Goal: Download file/media

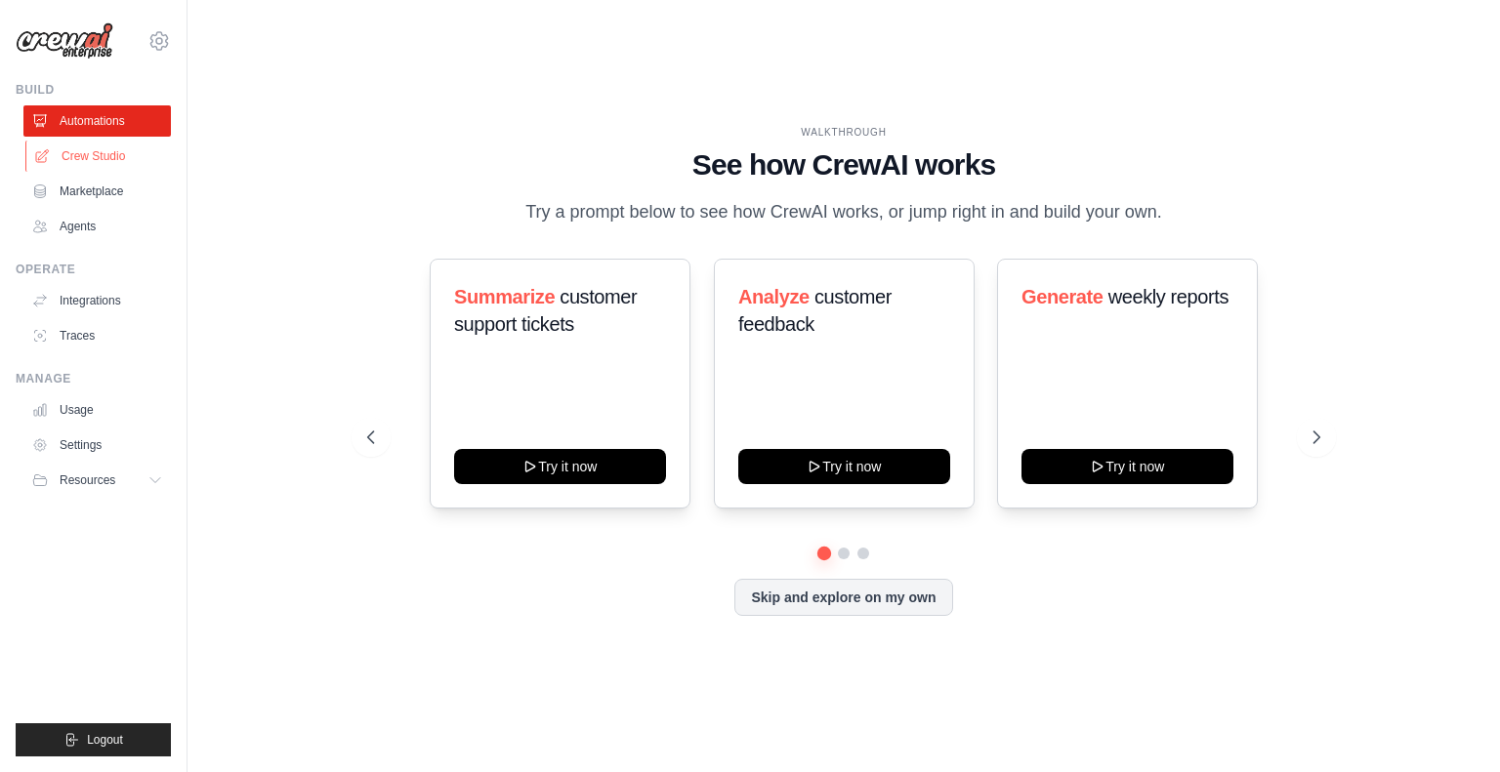
click at [79, 156] on link "Crew Studio" at bounding box center [98, 156] width 147 height 31
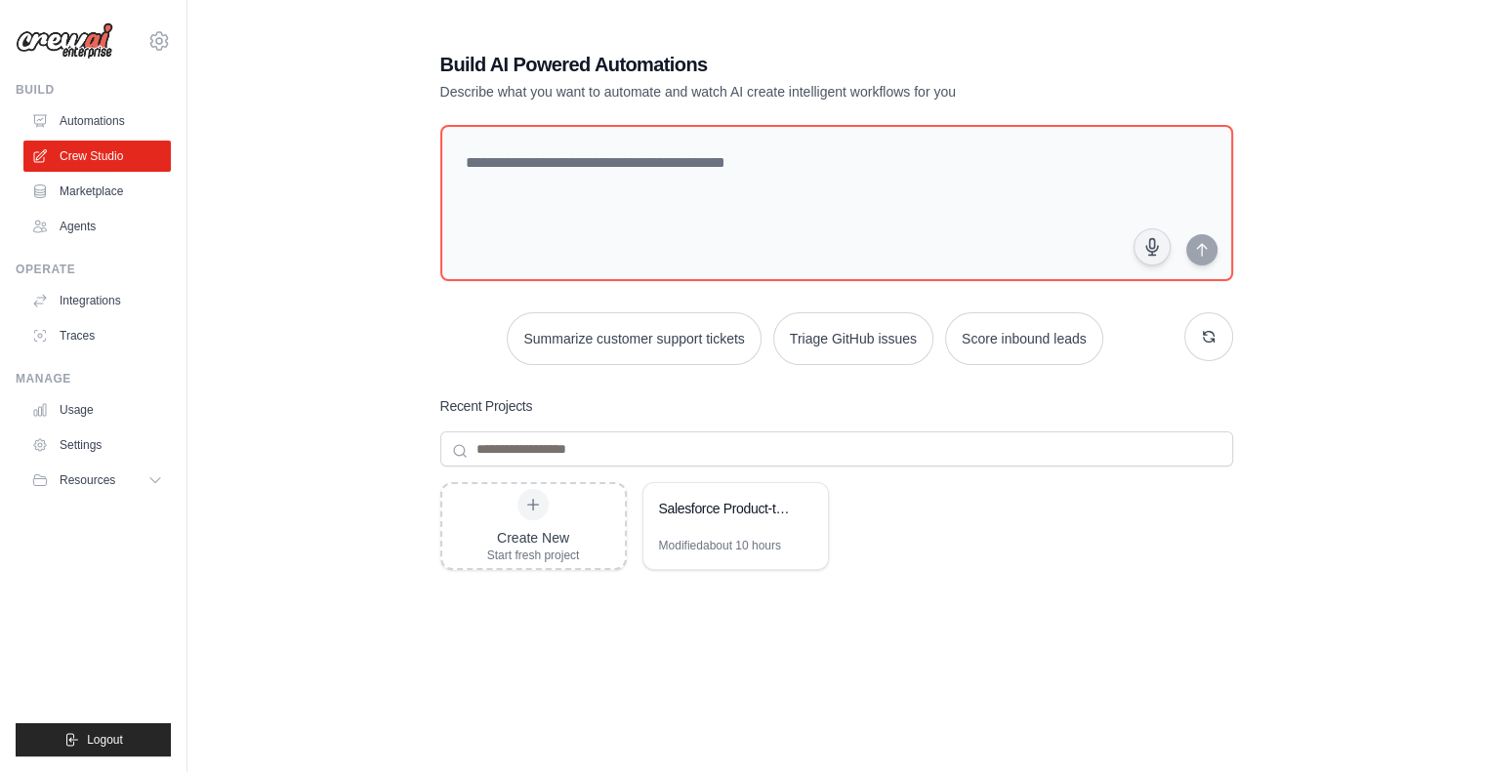
click at [605, 102] on div "Build AI Powered Automations Describe what you want to automate and watch AI cr…" at bounding box center [837, 423] width 840 height 807
click at [74, 226] on link "Agents" at bounding box center [98, 226] width 147 height 31
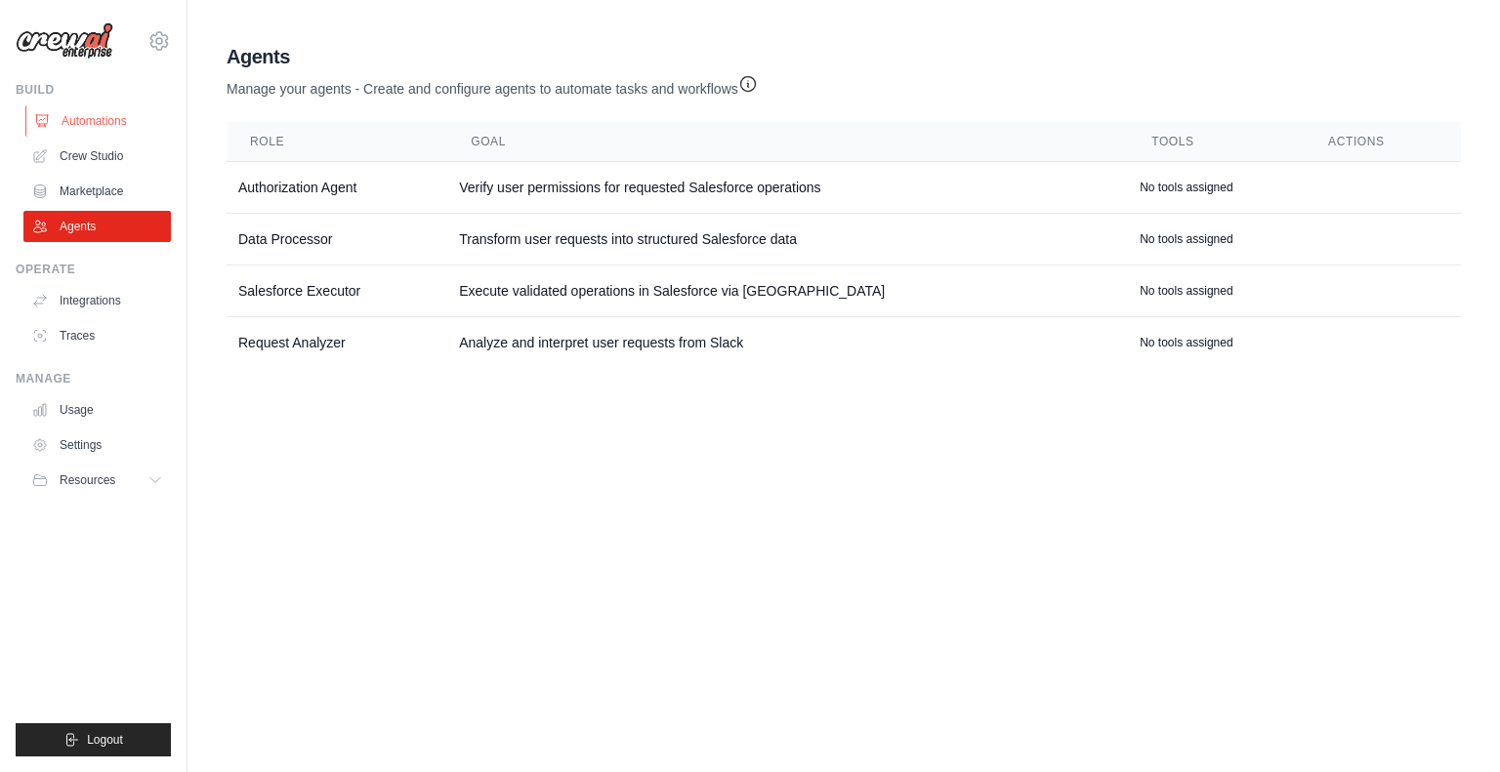
click at [75, 127] on link "Automations" at bounding box center [98, 120] width 147 height 31
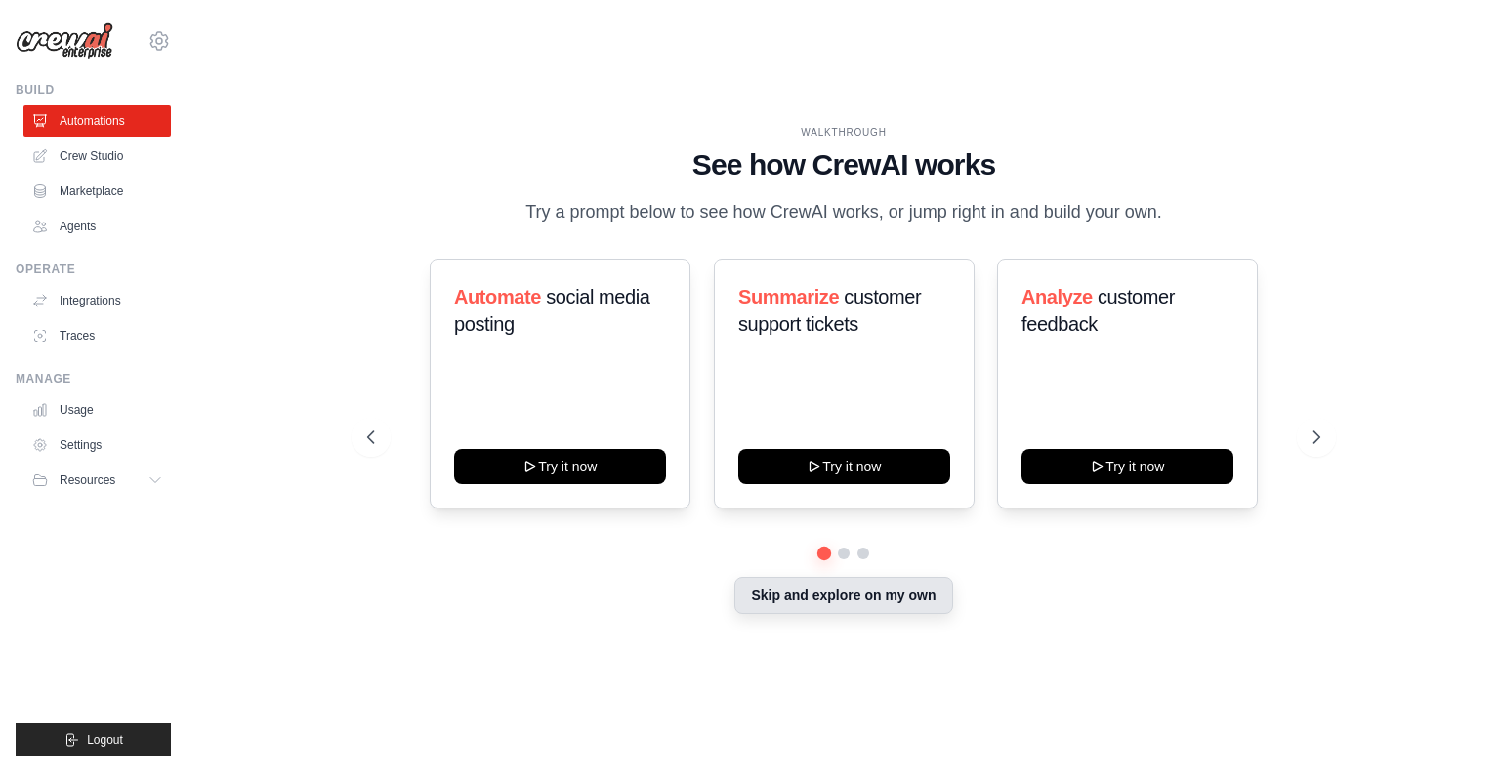
click at [828, 607] on button "Skip and explore on my own" at bounding box center [843, 595] width 218 height 37
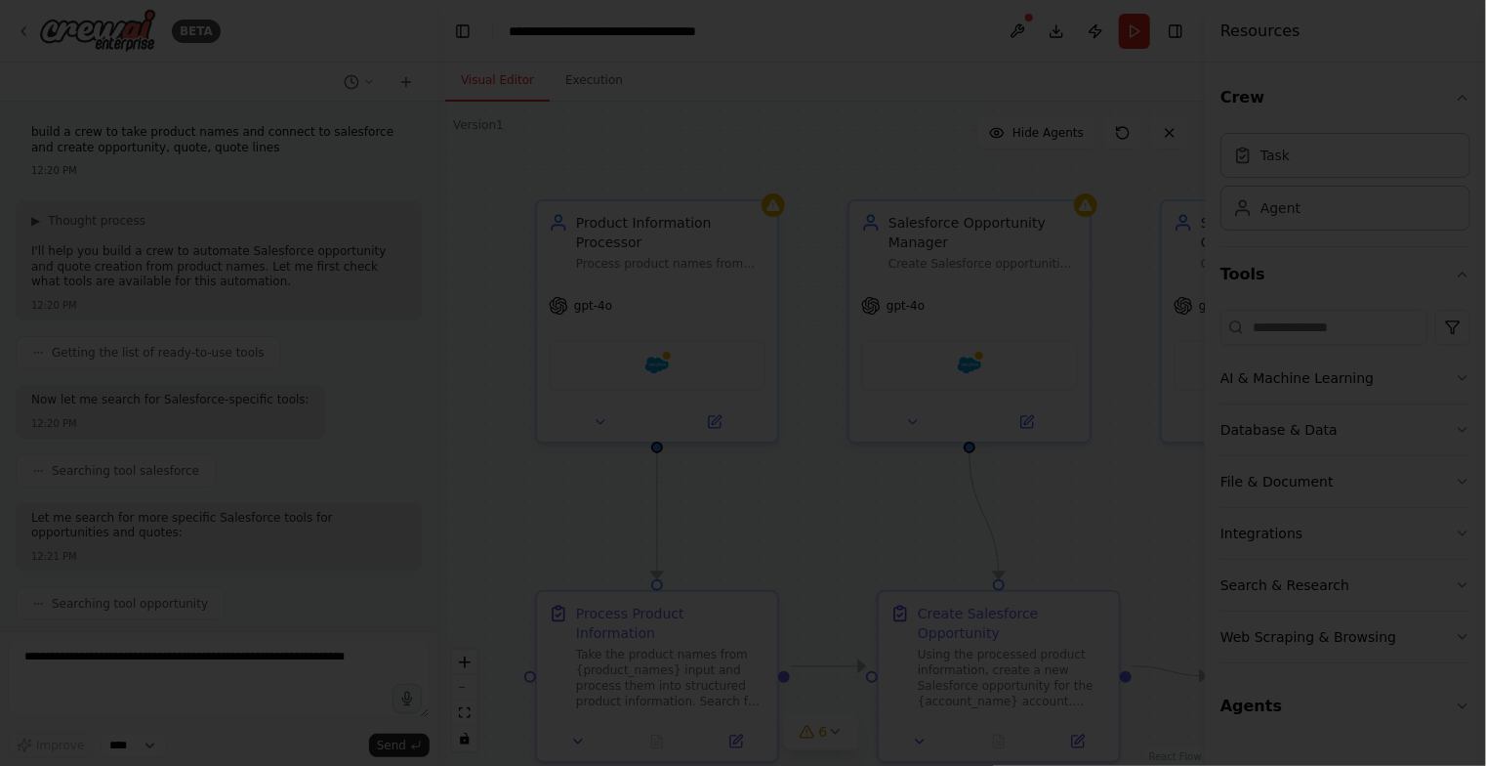
scroll to position [2240, 0]
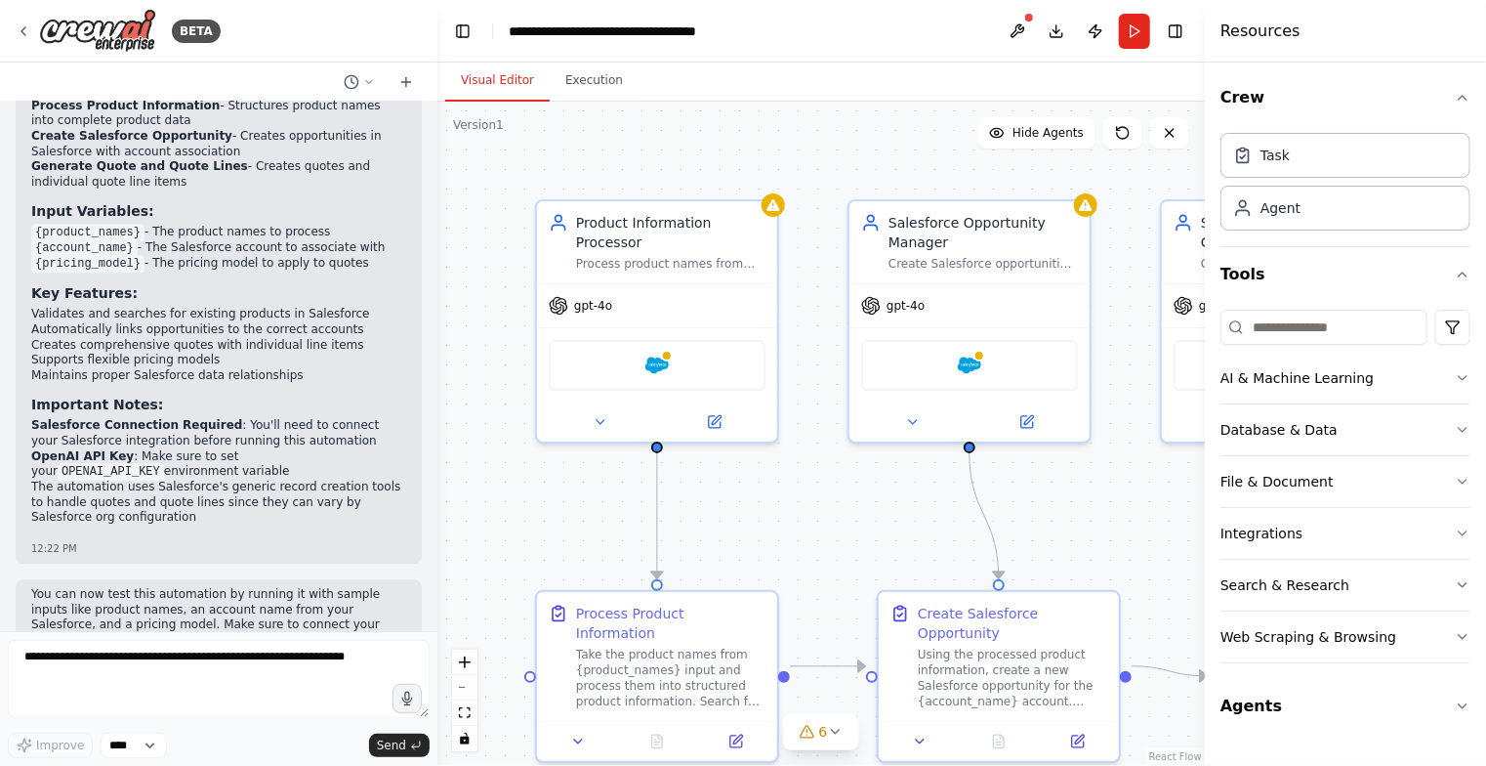
click at [979, 22] on header "**********" at bounding box center [822, 31] width 768 height 63
click at [1046, 30] on button "Download" at bounding box center [1056, 31] width 31 height 35
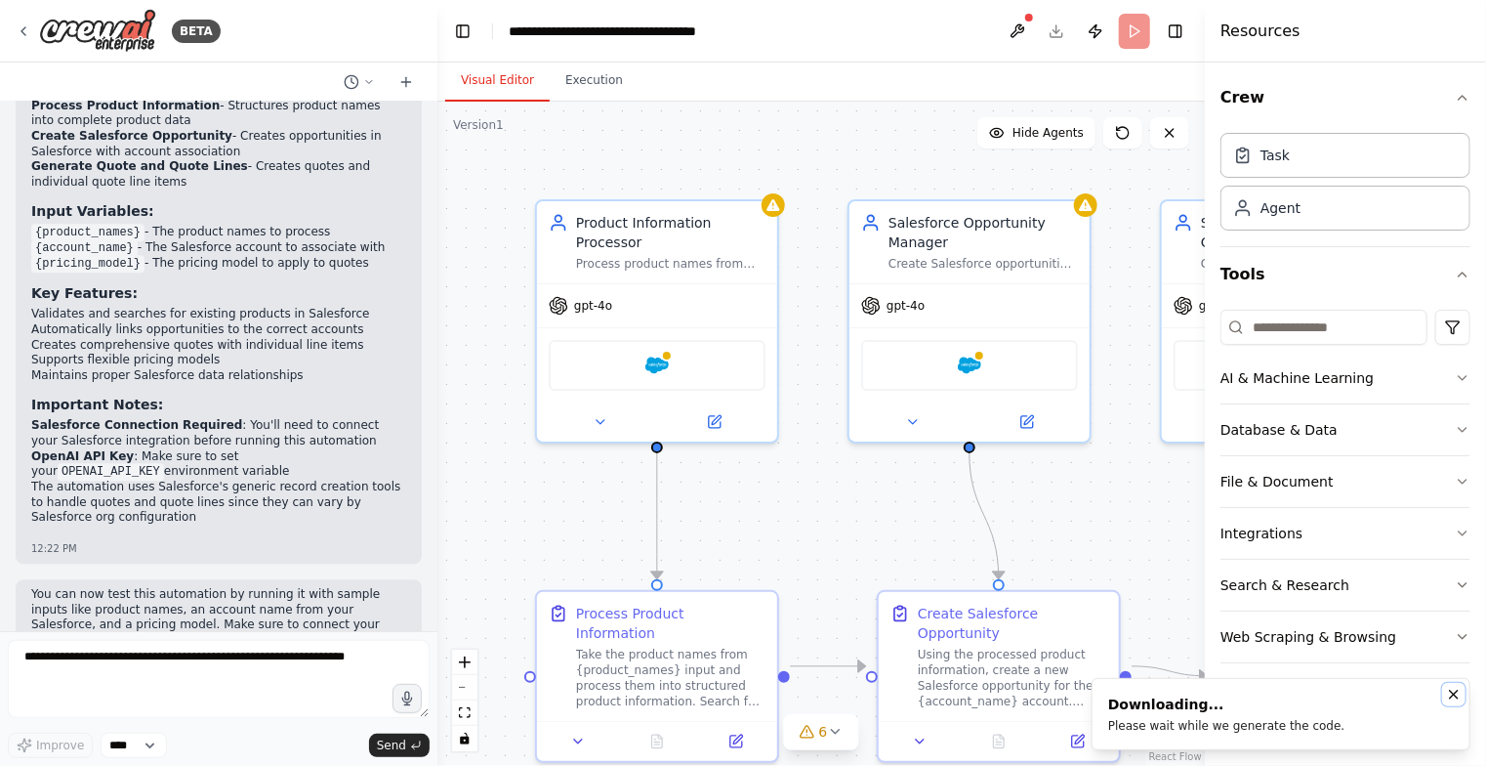
click at [1453, 693] on icon "Notifications (F8)" at bounding box center [1454, 694] width 8 height 8
